Goal: Task Accomplishment & Management: Use online tool/utility

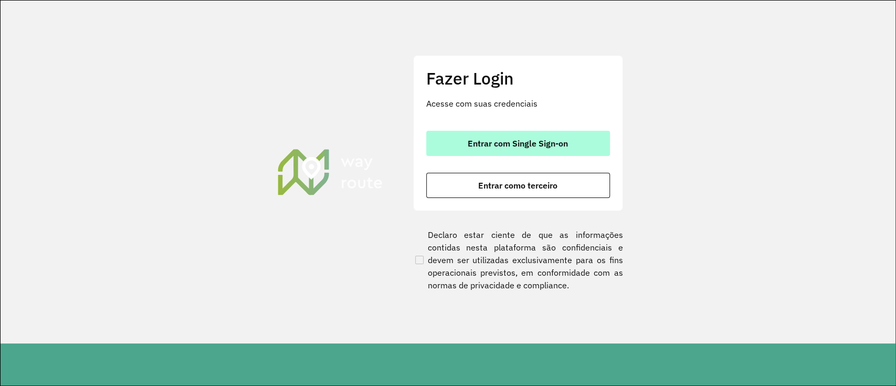
click at [522, 151] on button "Entrar com Single Sign-on" at bounding box center [518, 143] width 184 height 25
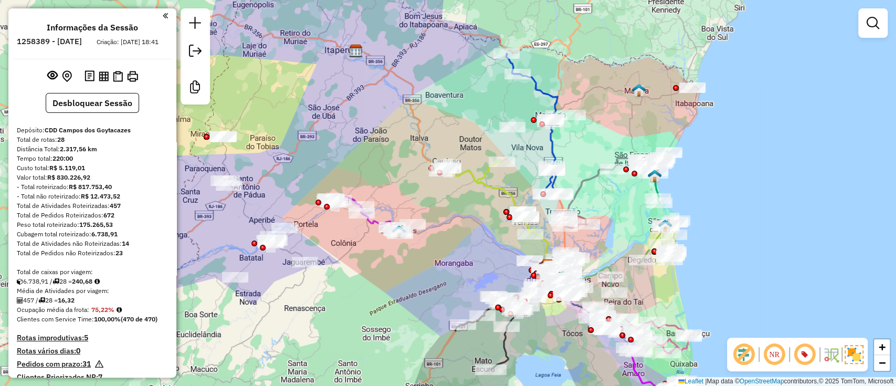
scroll to position [40, 0]
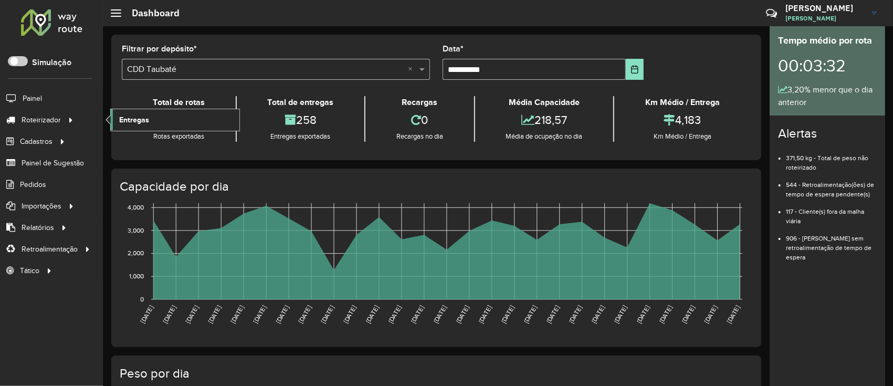
click at [134, 122] on span "Entregas" at bounding box center [134, 119] width 30 height 11
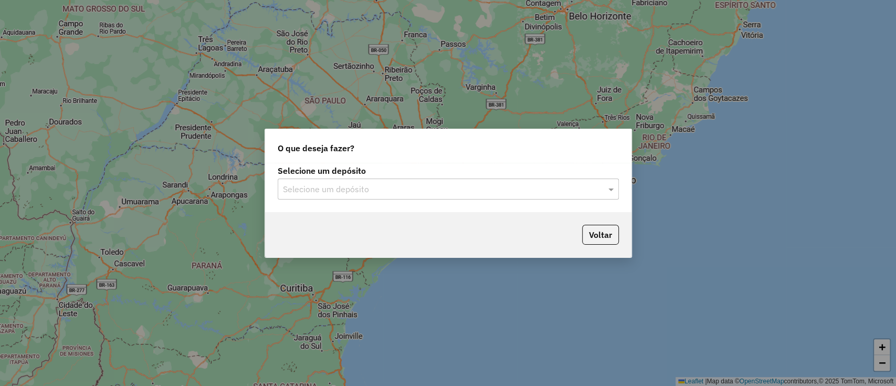
click at [337, 194] on input "text" at bounding box center [438, 189] width 310 height 13
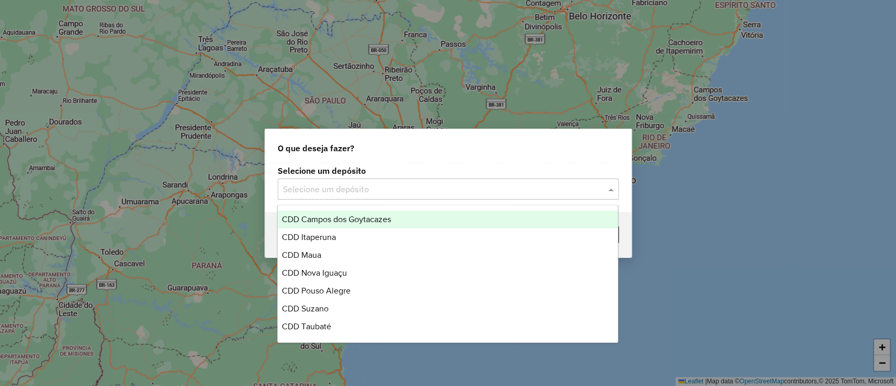
click at [341, 212] on div "CDD Campos dos Goytacazes" at bounding box center [448, 220] width 340 height 18
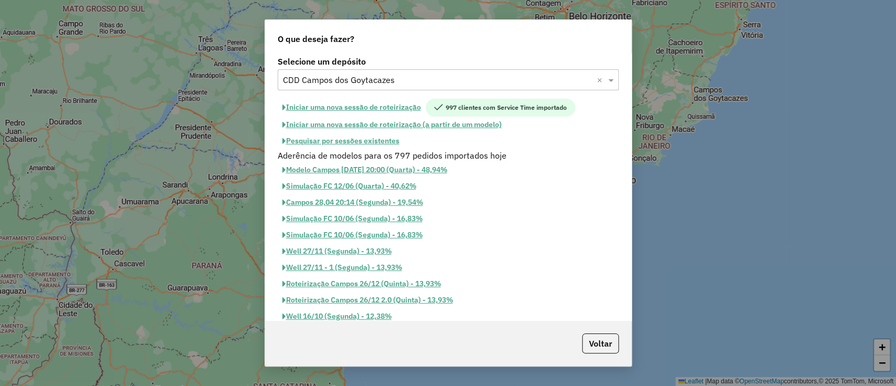
click at [395, 106] on button "Iniciar uma nova sessão de roteirização" at bounding box center [352, 108] width 148 height 18
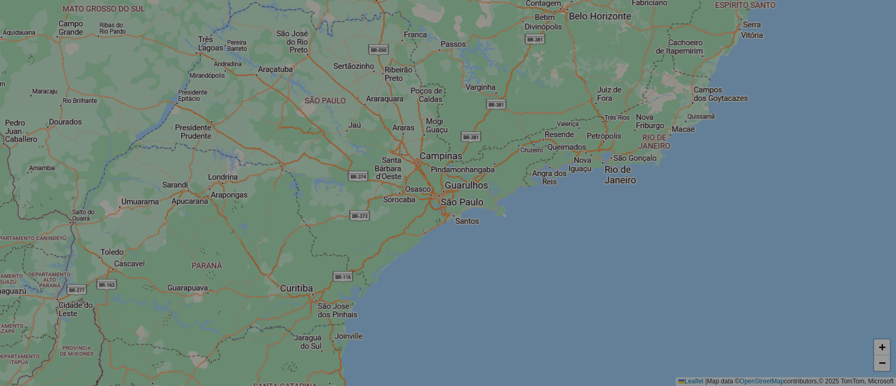
select select "*"
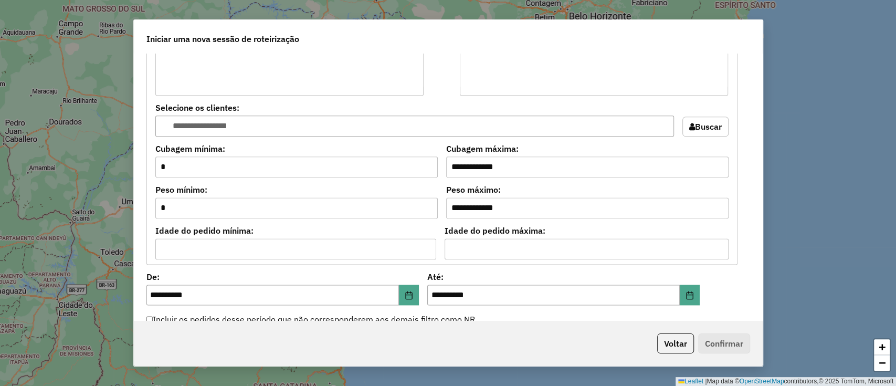
scroll to position [986, 0]
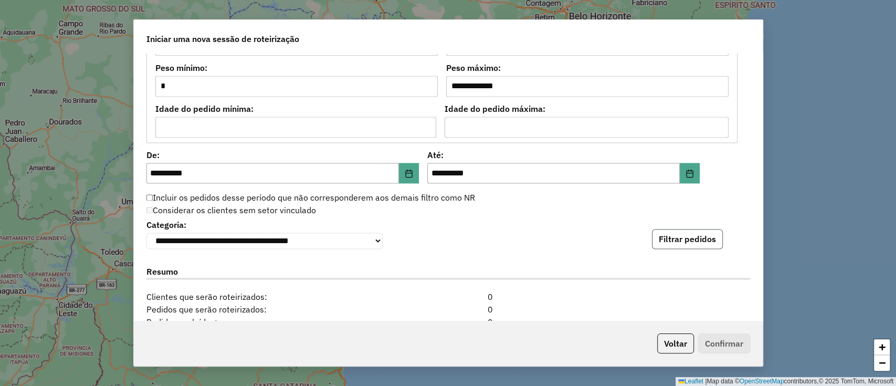
click at [674, 233] on button "Filtrar pedidos" at bounding box center [687, 239] width 71 height 20
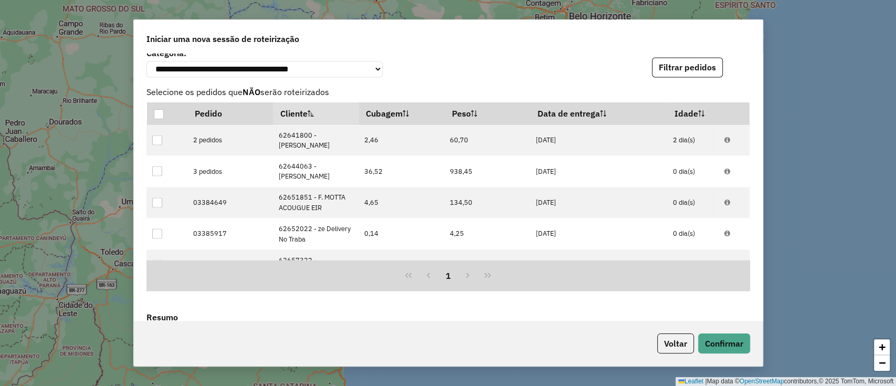
scroll to position [1358, 0]
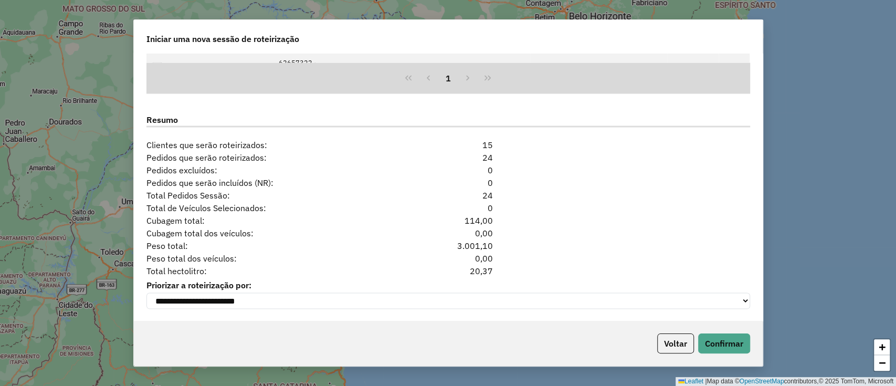
click at [476, 266] on div "20,37" at bounding box center [448, 270] width 103 height 13
copy div "20,37"
click at [664, 347] on button "Voltar" at bounding box center [675, 343] width 37 height 20
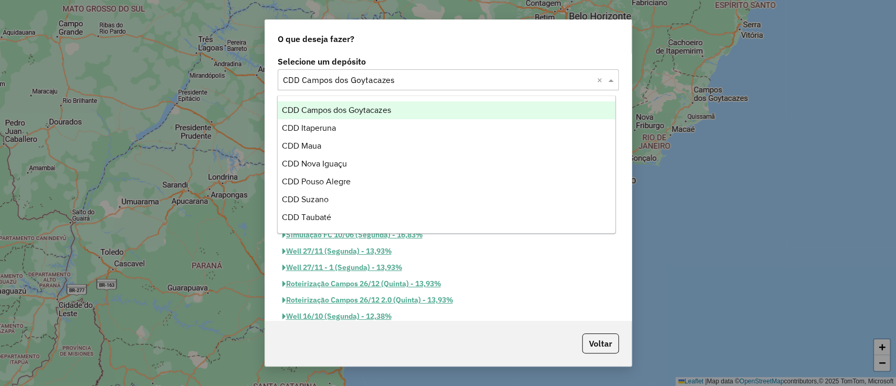
click at [411, 72] on div "Selecione um depósito × CDD Campos dos Goytacazes ×" at bounding box center [448, 79] width 341 height 21
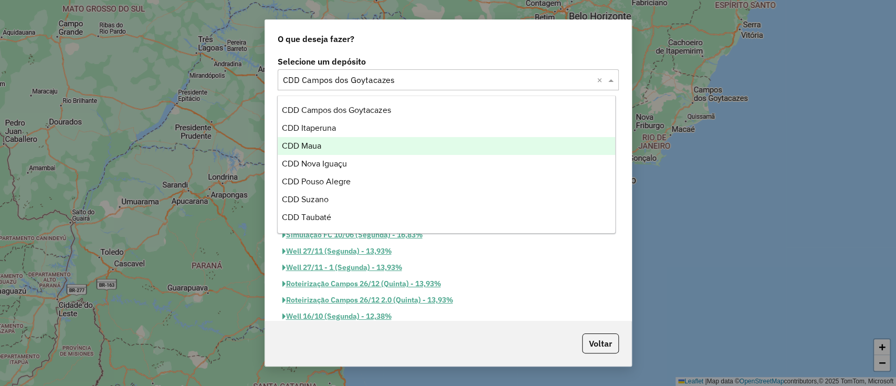
click at [379, 145] on div "CDD Maua" at bounding box center [447, 146] width 338 height 18
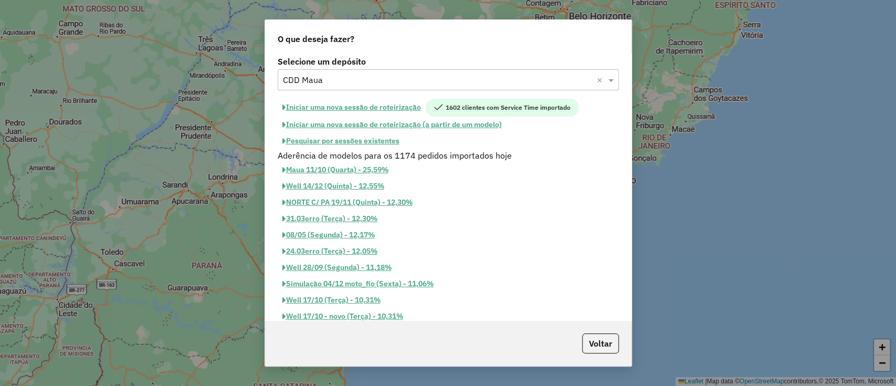
click at [391, 108] on button "Iniciar uma nova sessão de roteirização" at bounding box center [352, 108] width 148 height 18
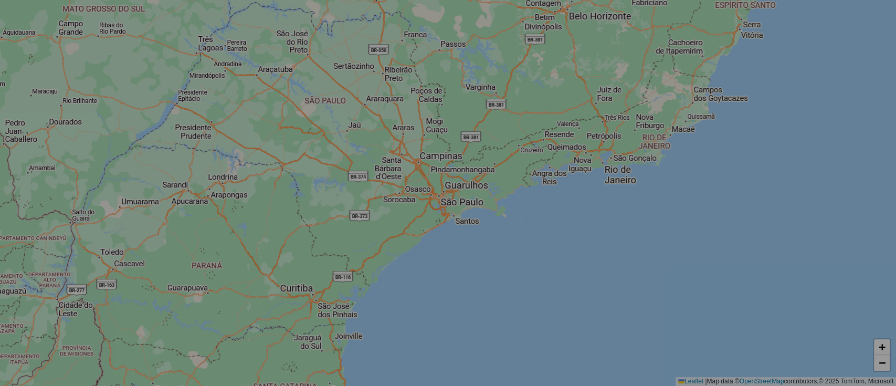
select select "*"
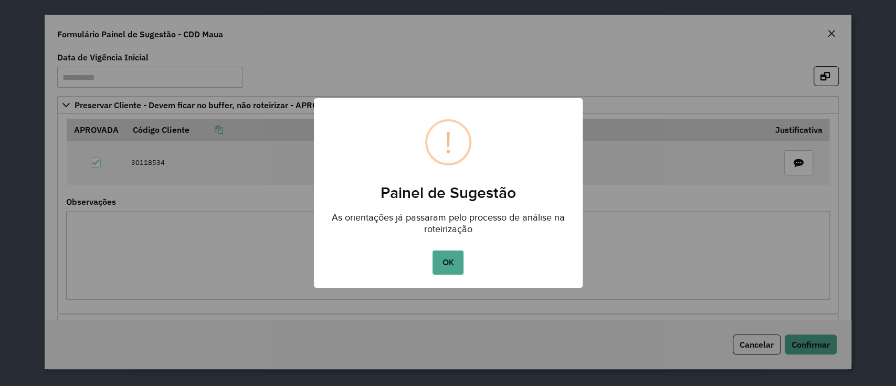
click at [433, 250] on button "OK" at bounding box center [448, 262] width 31 height 24
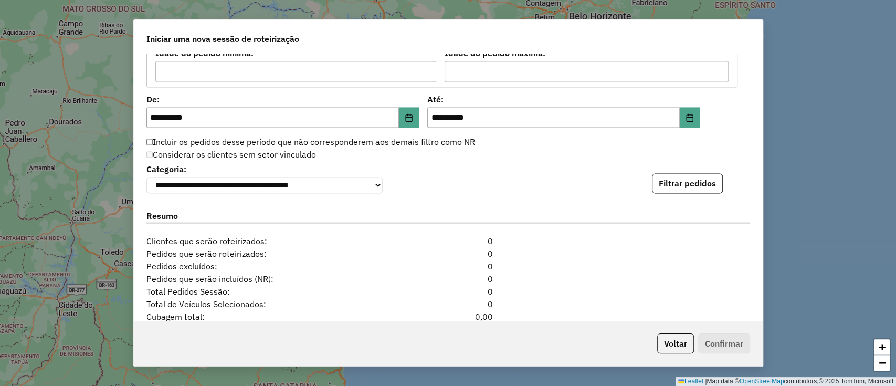
scroll to position [1149, 0]
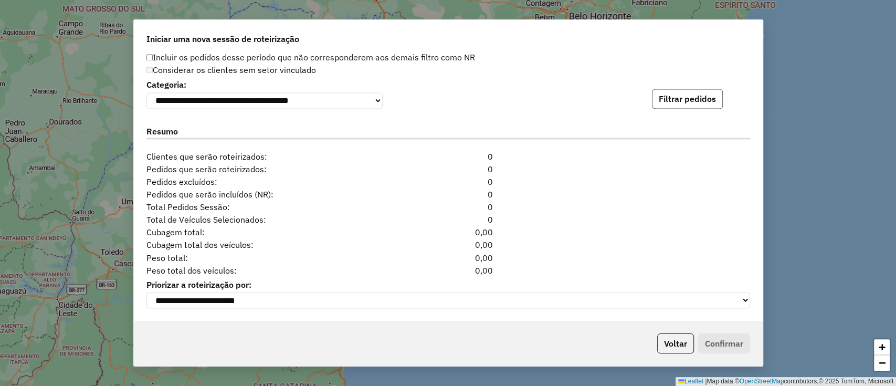
click at [706, 99] on button "Filtrar pedidos" at bounding box center [687, 99] width 71 height 20
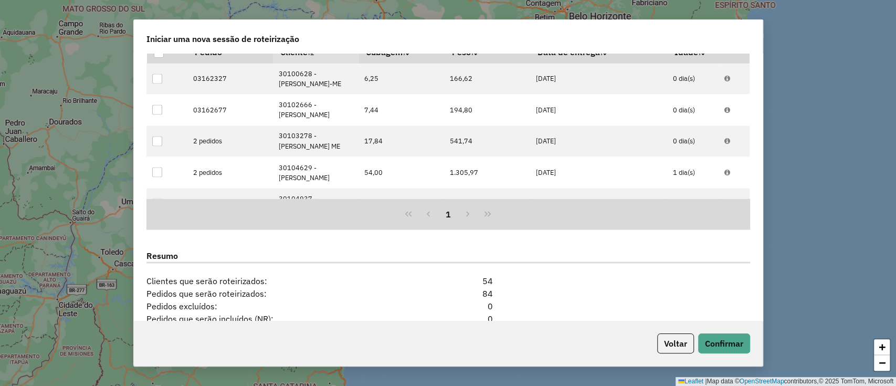
scroll to position [1378, 0]
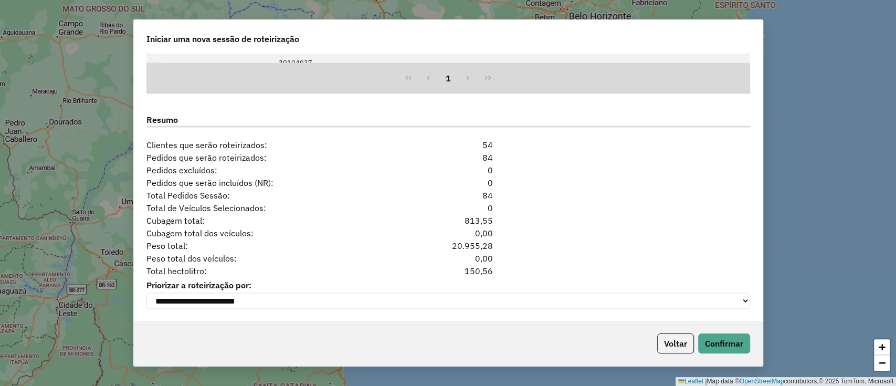
click at [482, 270] on div "150,56" at bounding box center [448, 270] width 103 height 13
copy div "150,56"
